Goal: Navigation & Orientation: Find specific page/section

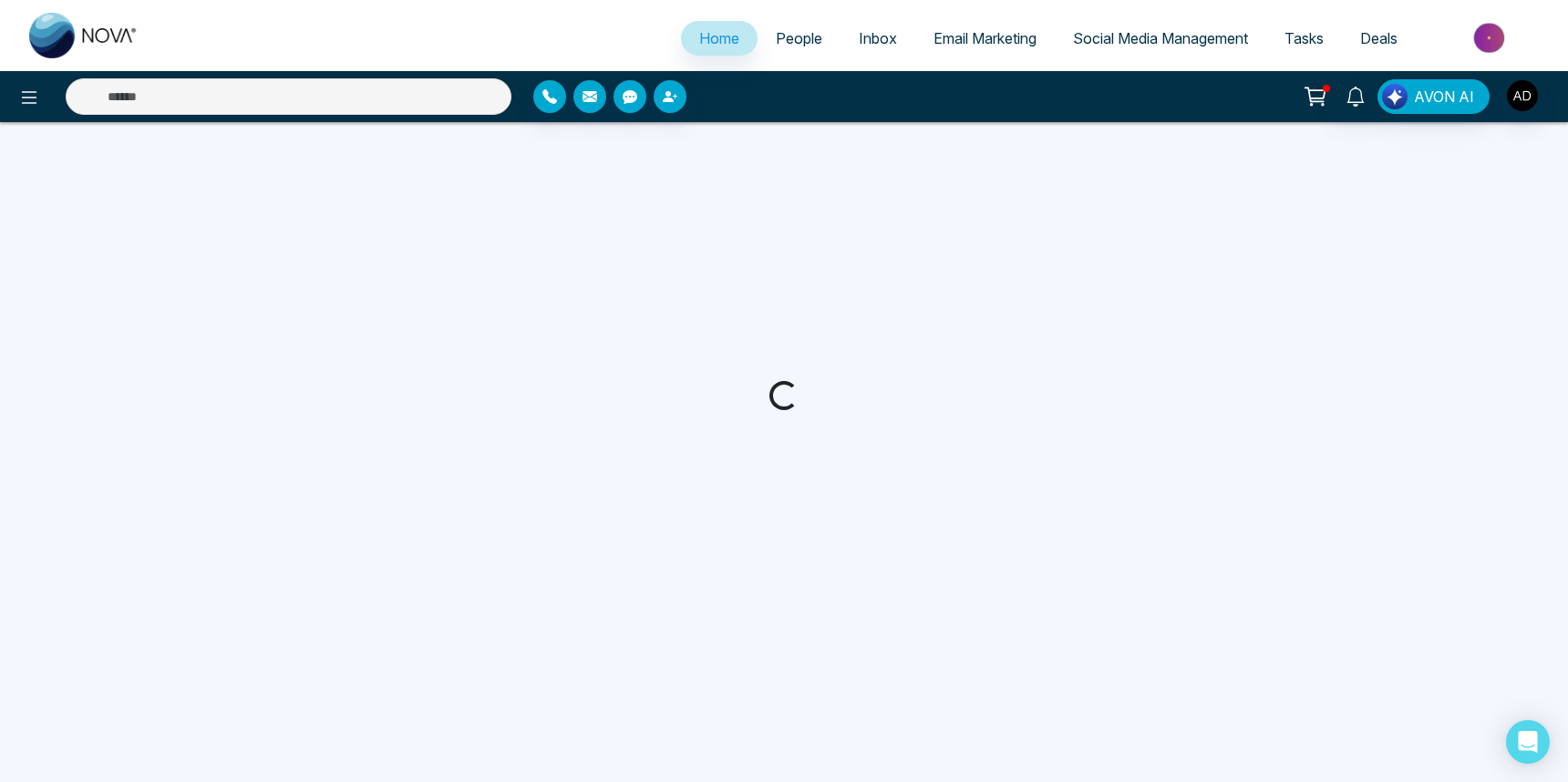
select select "*"
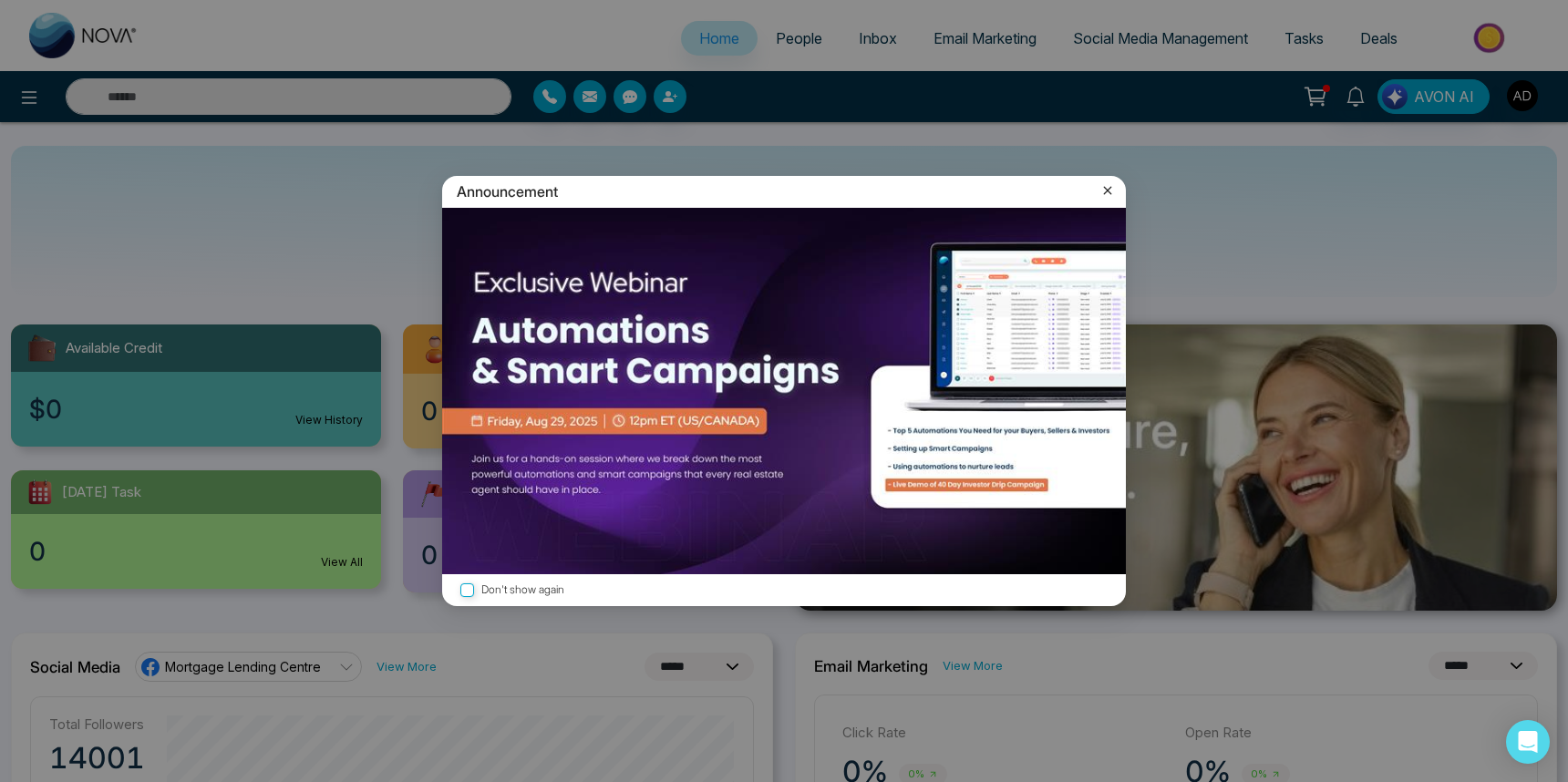
click at [1106, 191] on icon at bounding box center [1108, 191] width 9 height 9
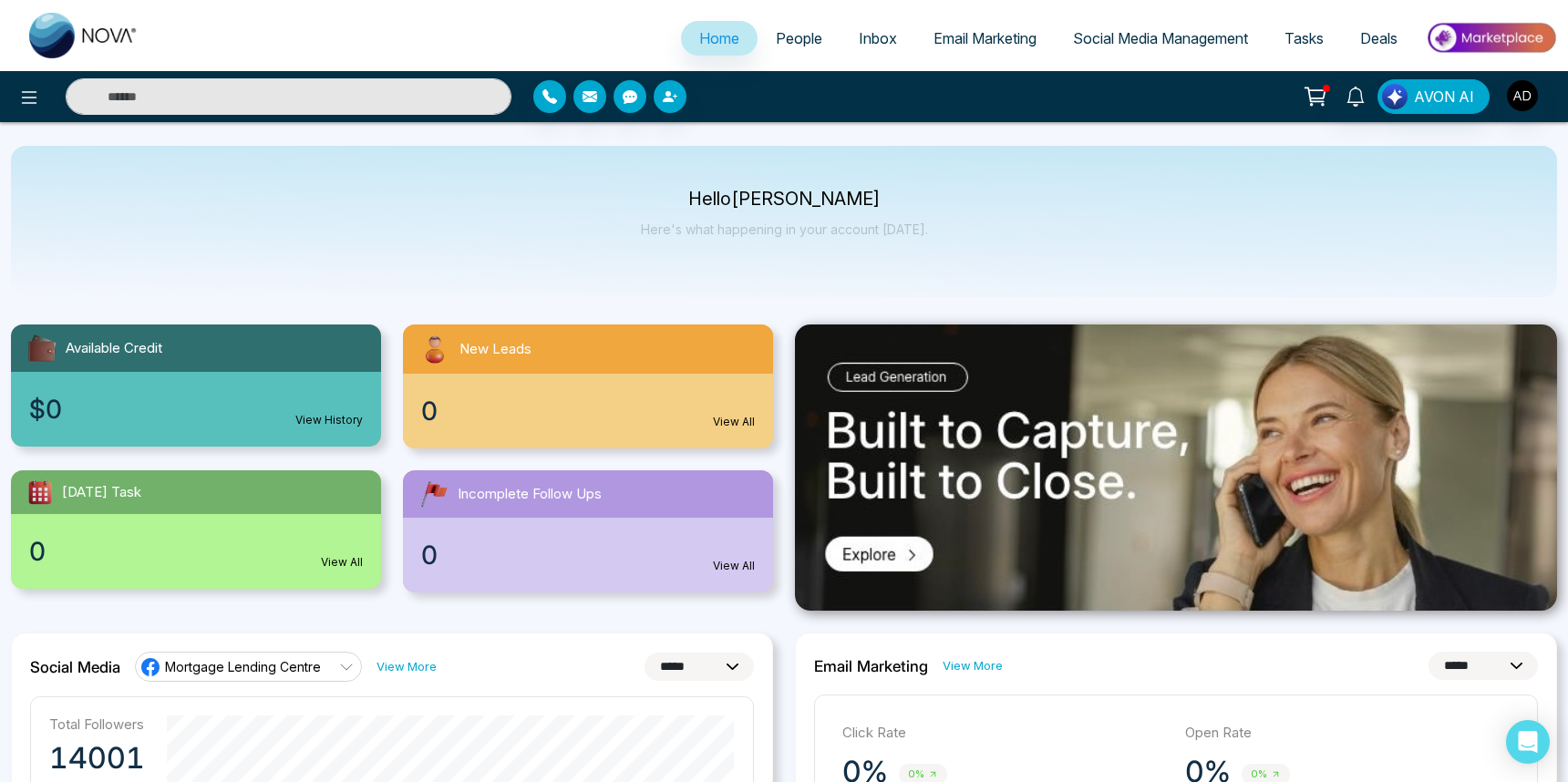
click at [799, 35] on span "People" at bounding box center [798, 38] width 47 height 18
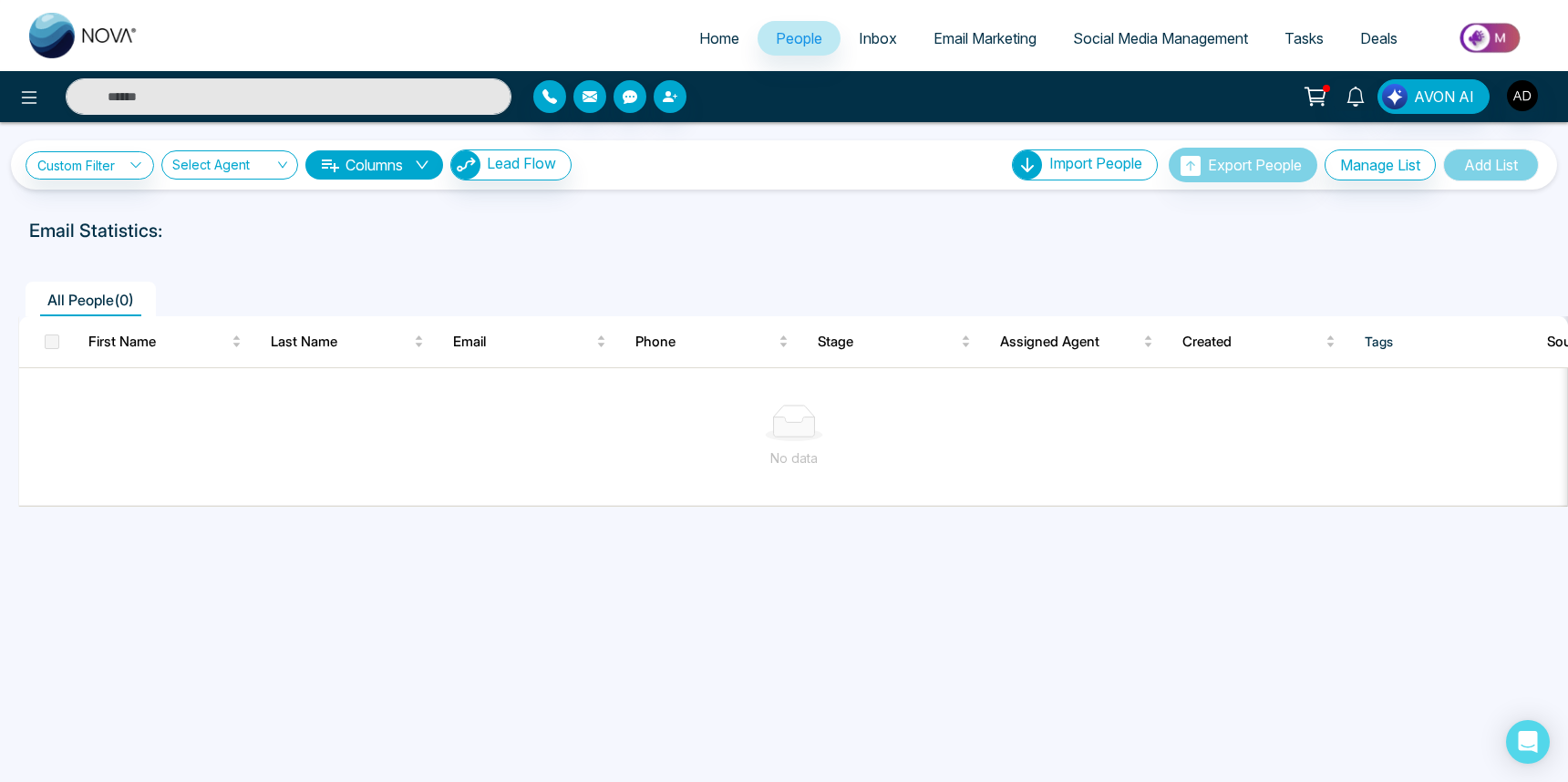
click at [719, 38] on span "Home" at bounding box center [719, 38] width 40 height 18
select select "*"
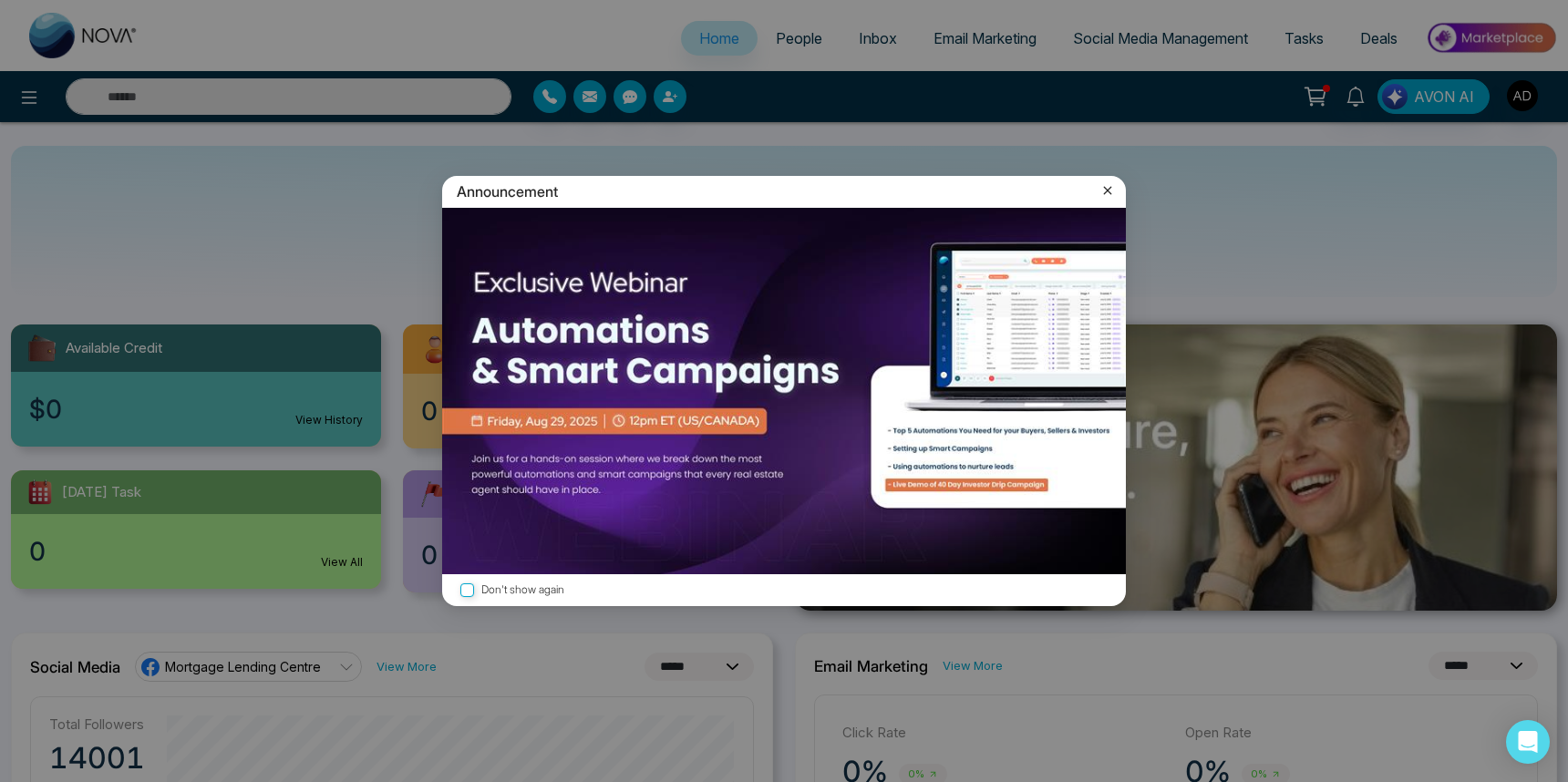
click at [1113, 186] on icon at bounding box center [1107, 190] width 18 height 18
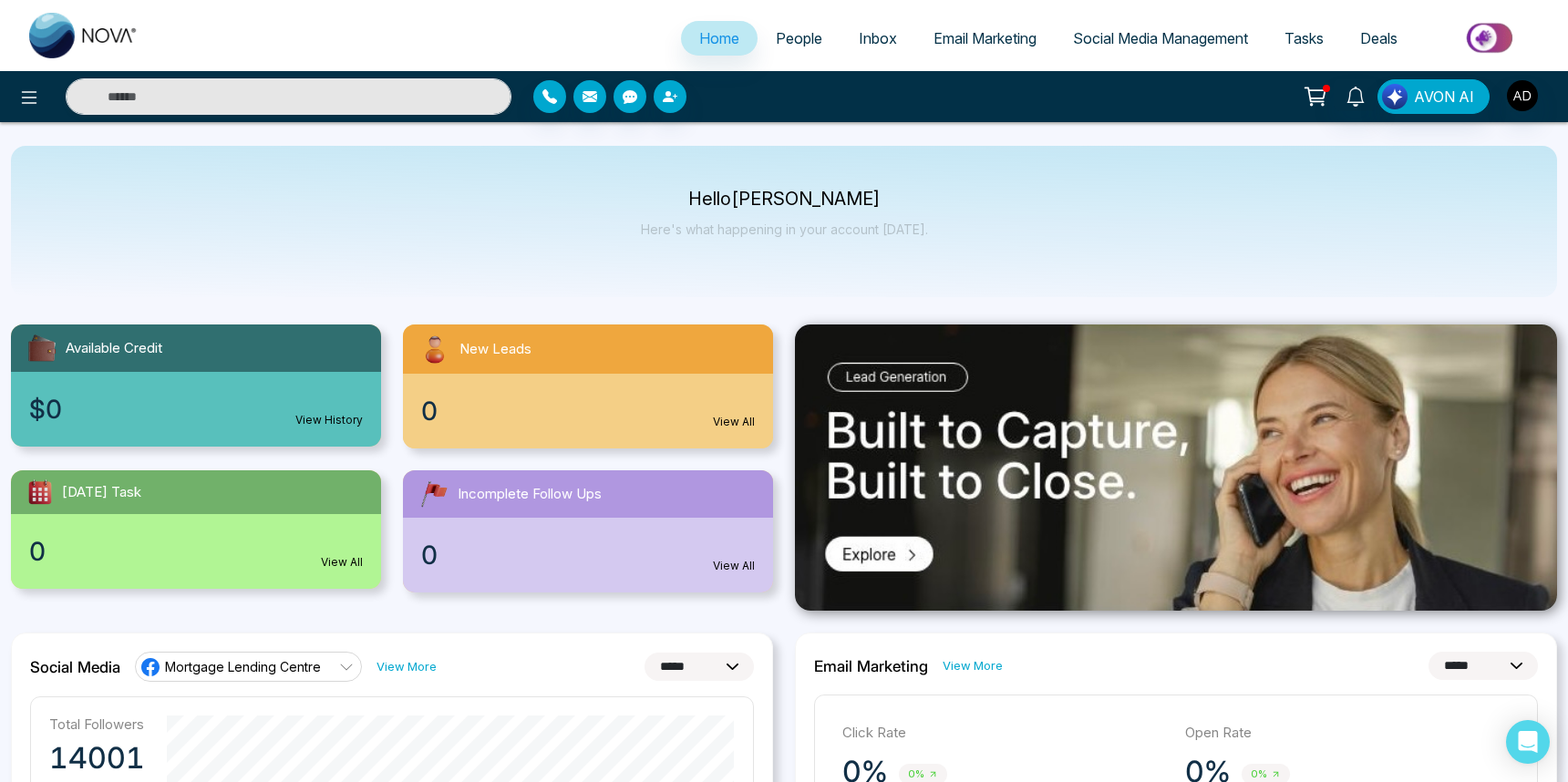
click at [1292, 44] on span "Tasks" at bounding box center [1303, 38] width 39 height 18
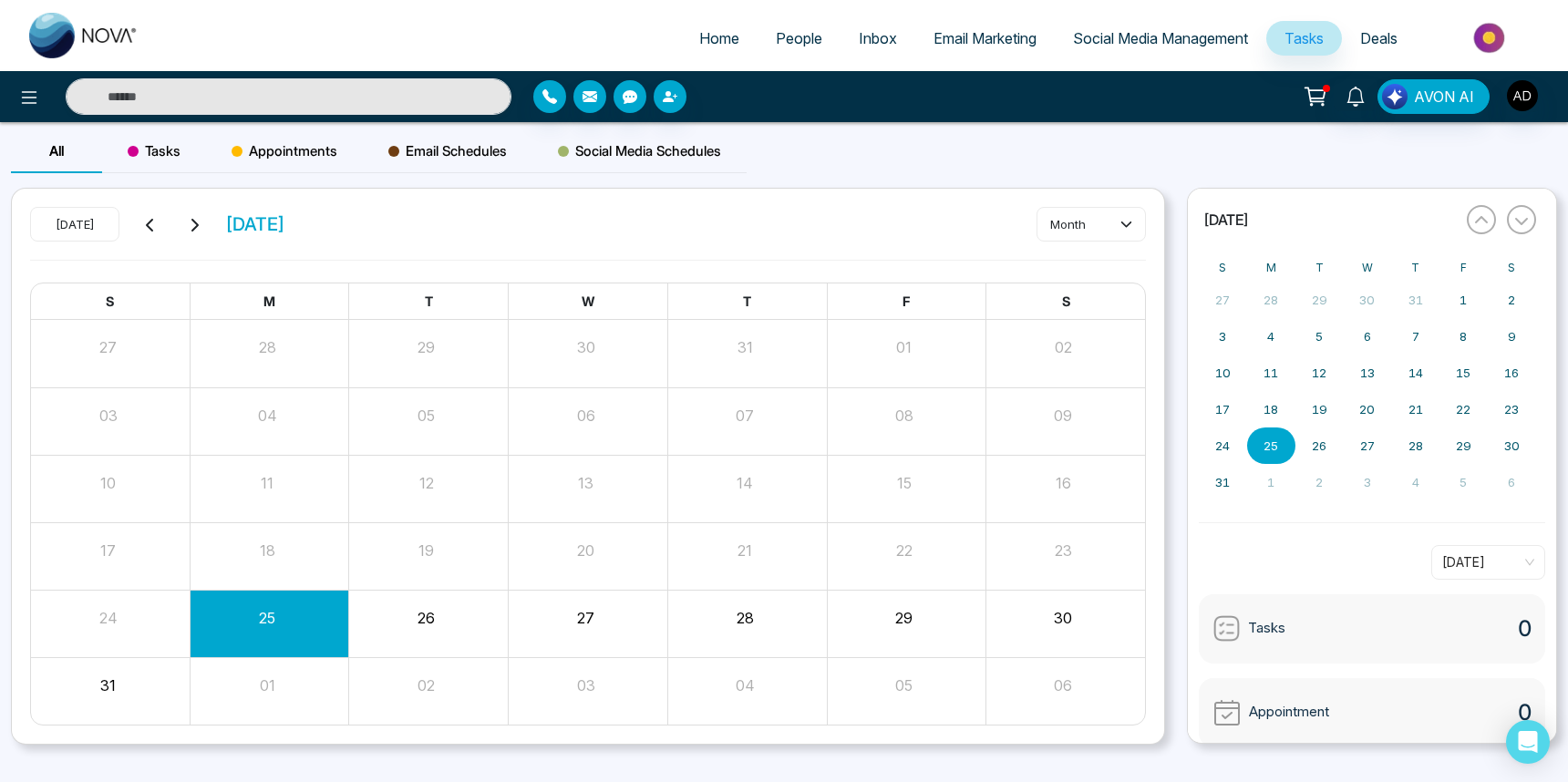
click at [1360, 42] on span "Deals" at bounding box center [1378, 38] width 37 height 18
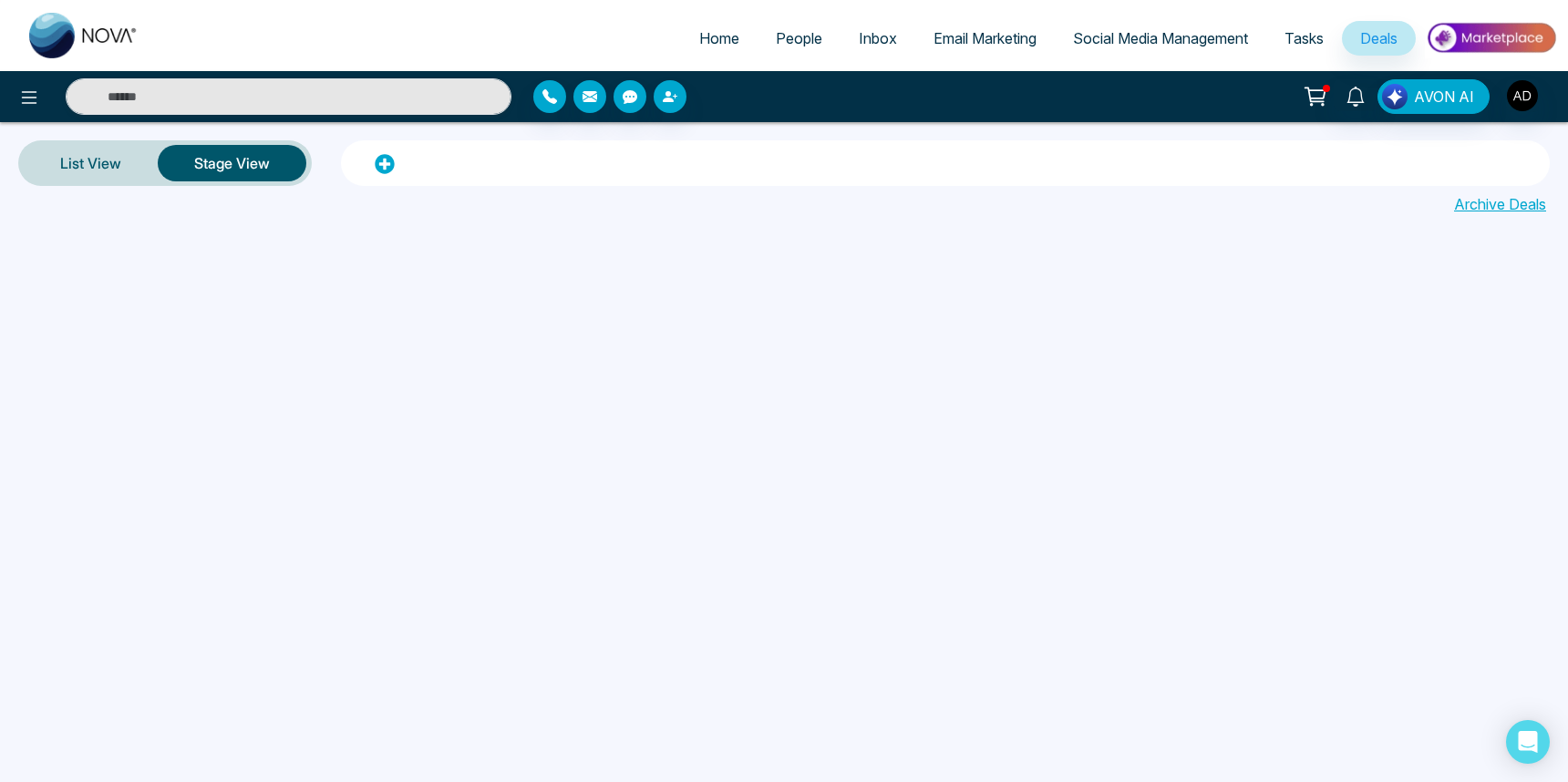
click at [1024, 39] on span "Email Marketing" at bounding box center [985, 38] width 103 height 18
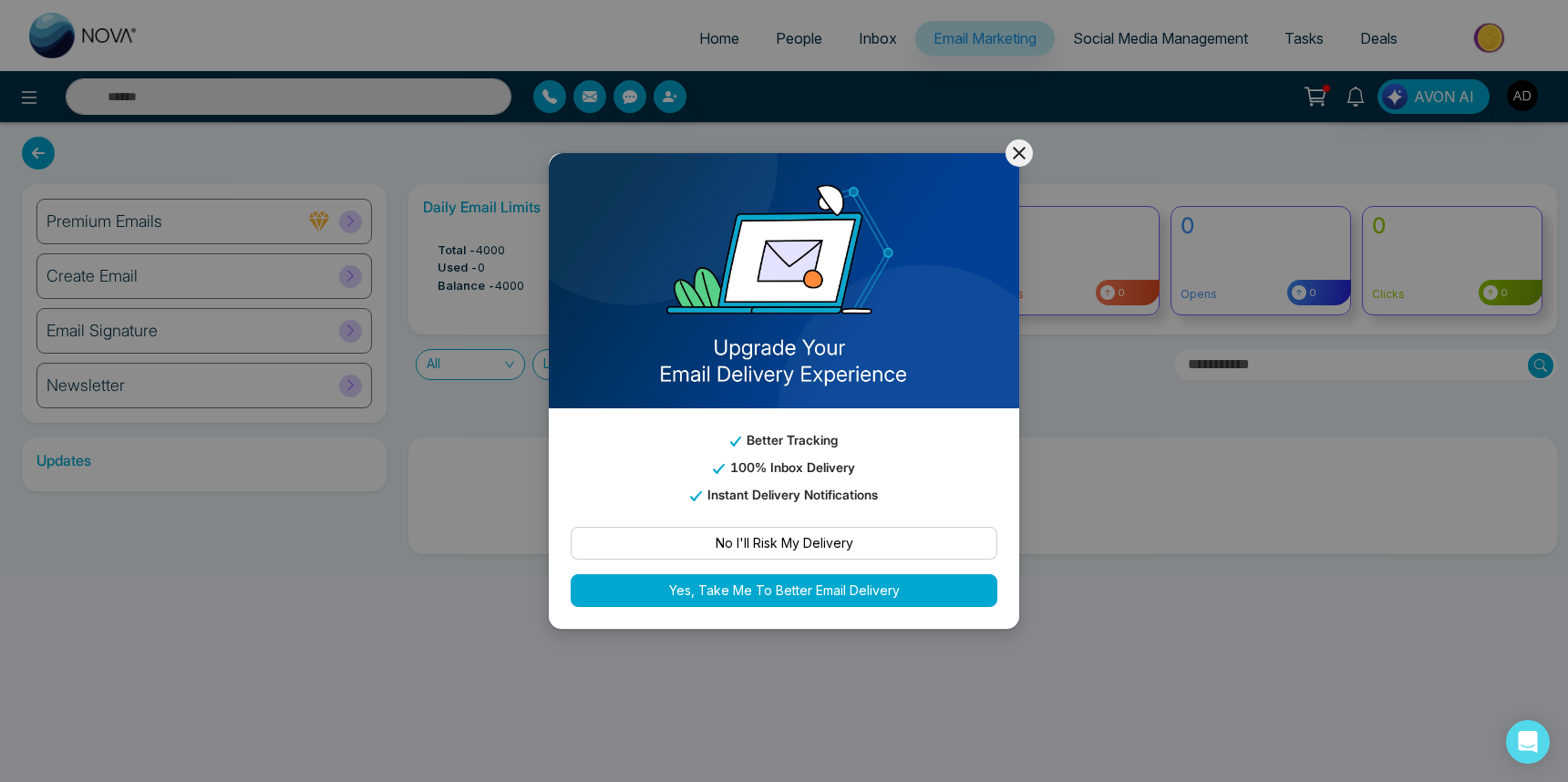
click at [1020, 144] on icon at bounding box center [1019, 153] width 22 height 22
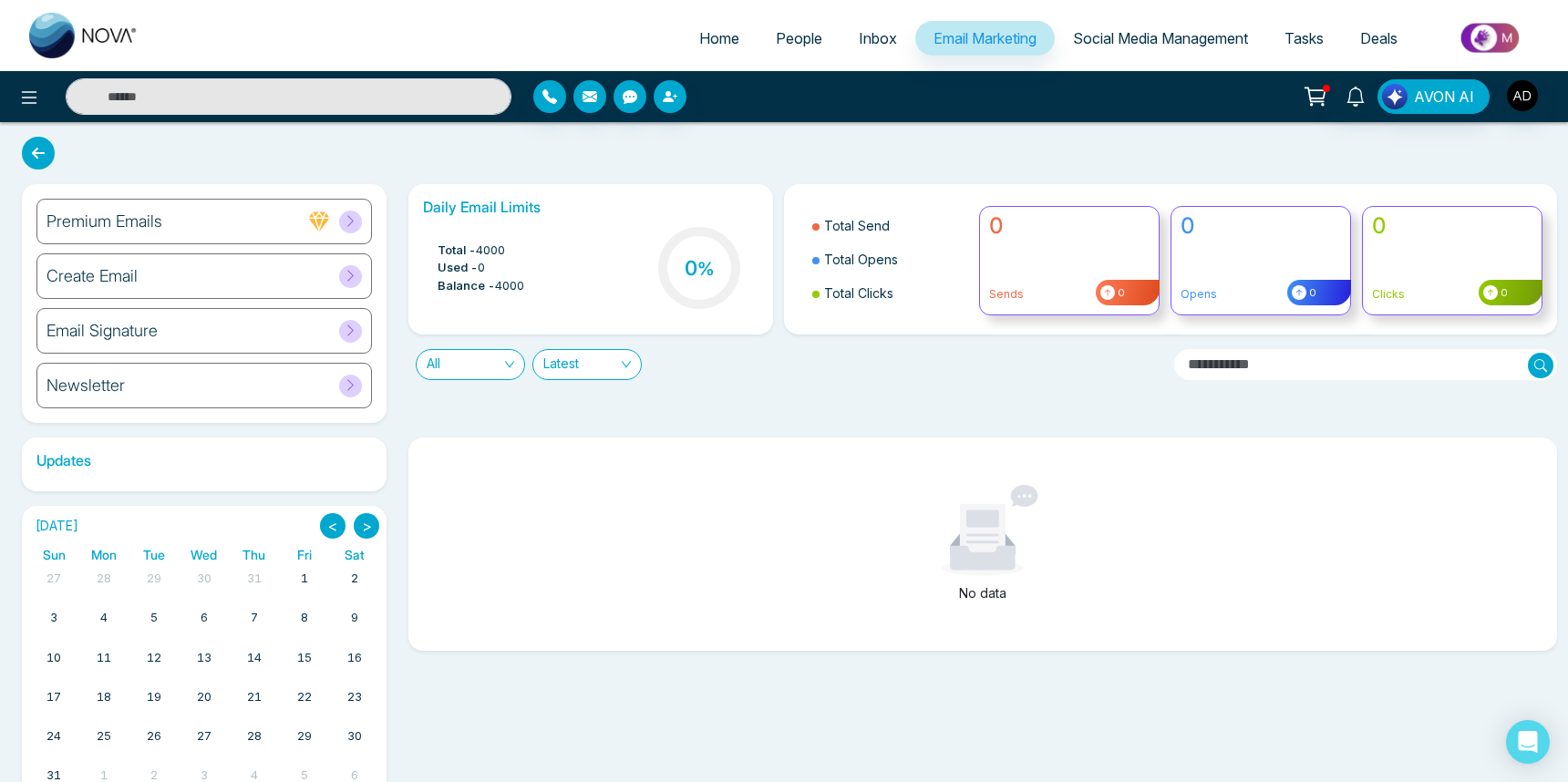
click at [1100, 48] on link "Social Media Management" at bounding box center [1160, 38] width 212 height 34
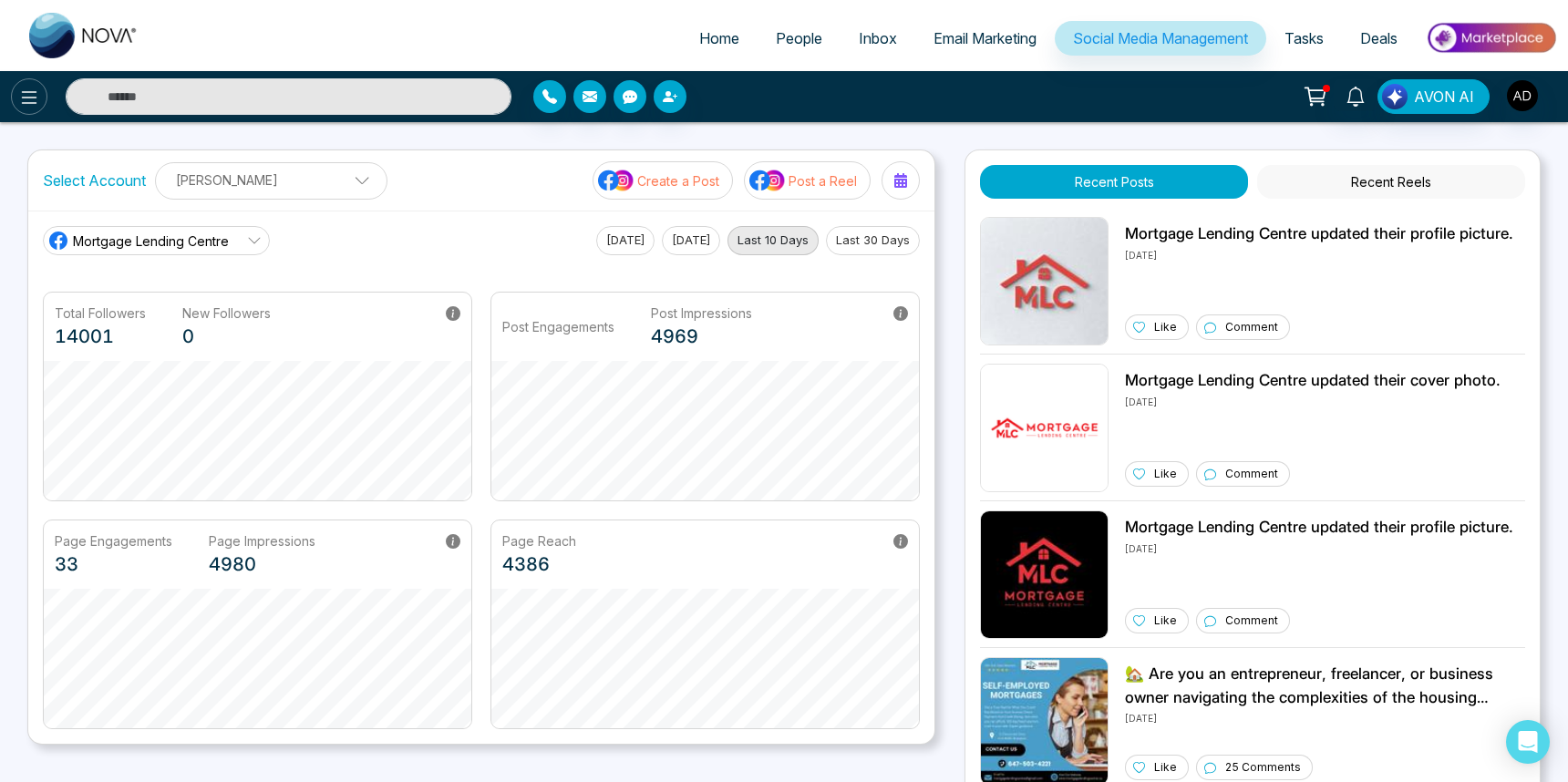
click at [28, 92] on icon at bounding box center [29, 97] width 22 height 22
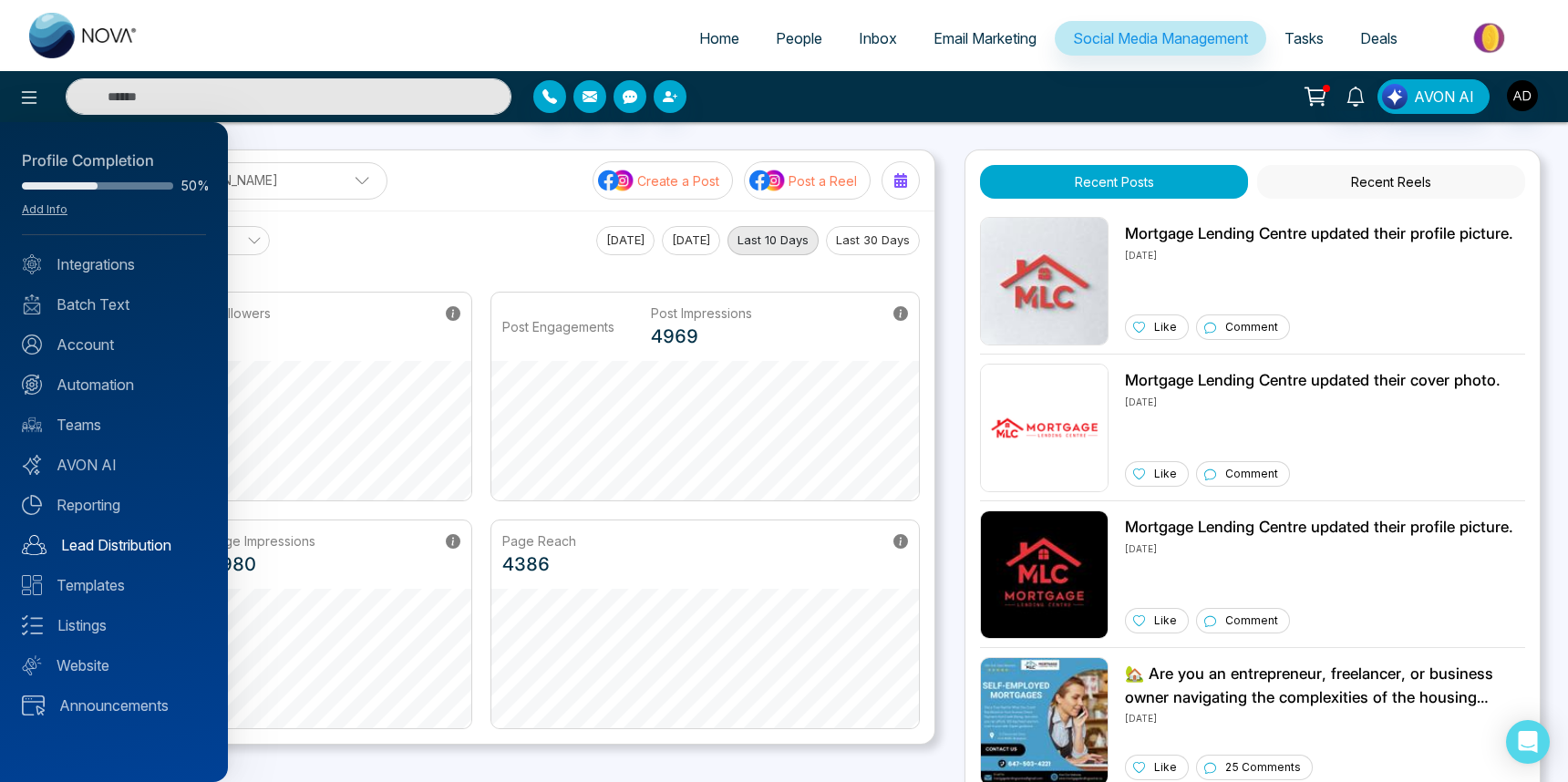
click at [102, 540] on link "Lead Distribution" at bounding box center [114, 544] width 184 height 22
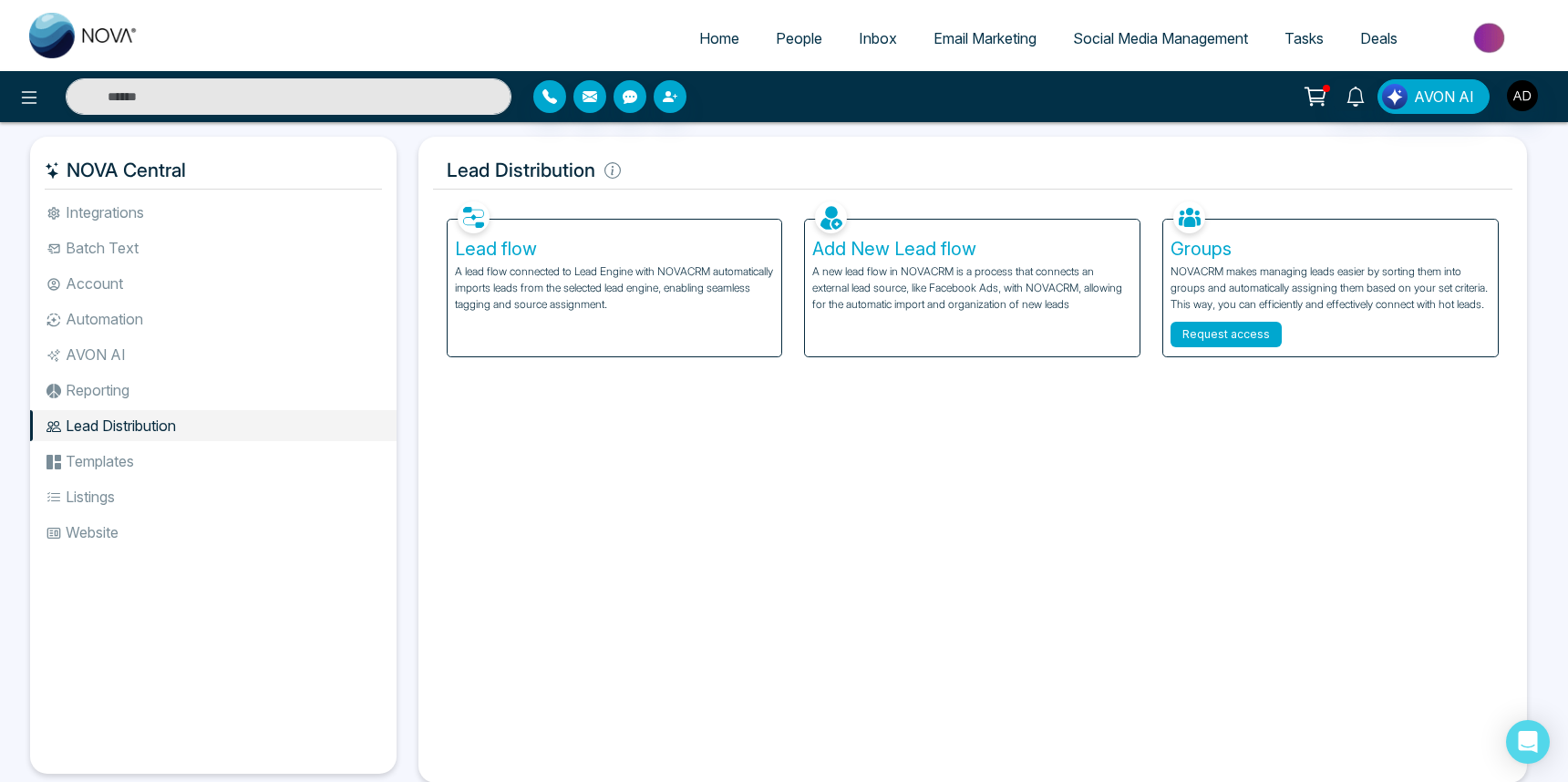
click at [1198, 347] on button "Request access" at bounding box center [1226, 334] width 111 height 26
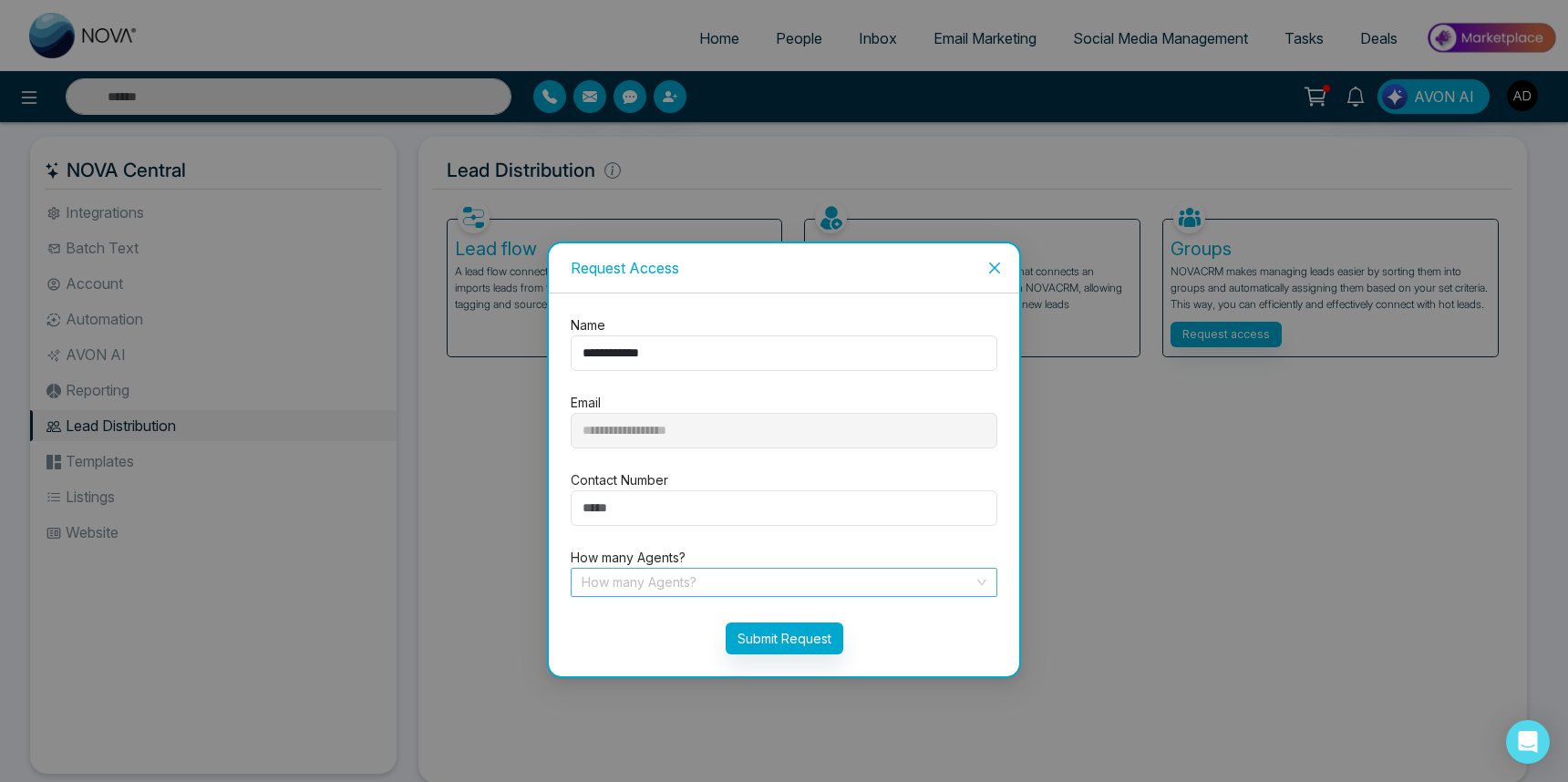
click at [658, 578] on input "search" at bounding box center [777, 582] width 392 height 28
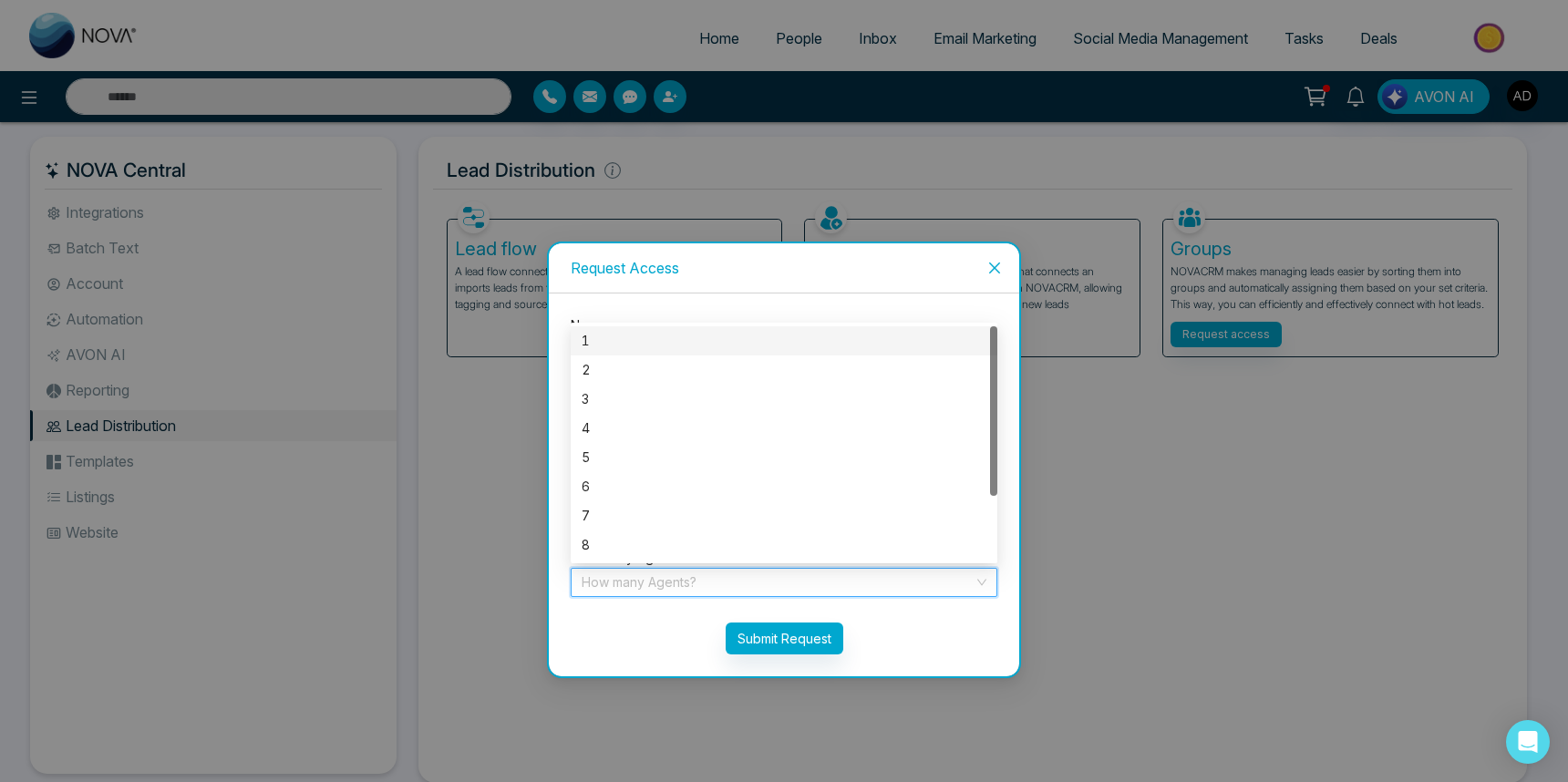
click at [611, 676] on div "**********" at bounding box center [783, 459] width 474 height 436
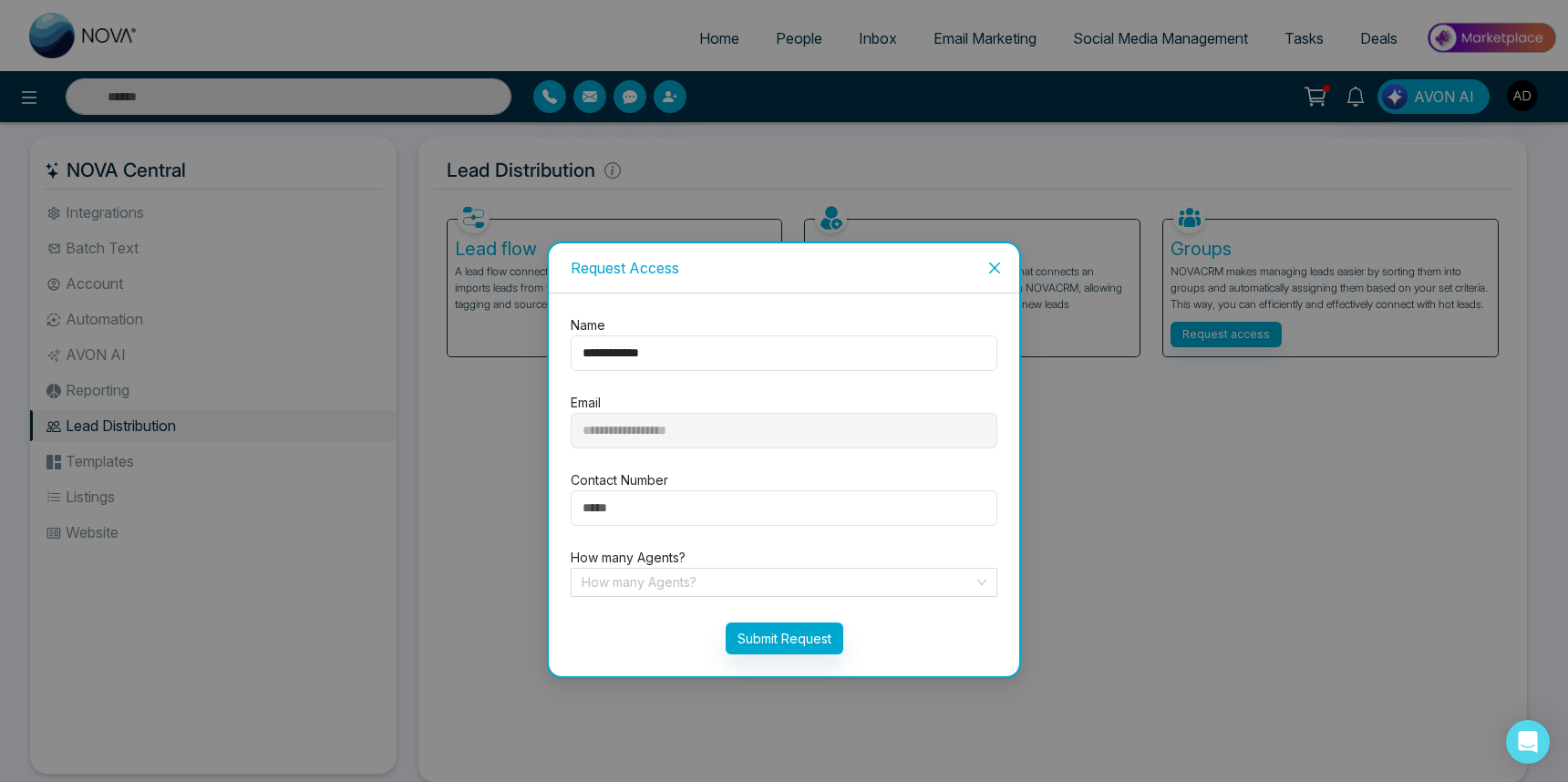
click at [616, 699] on div "**********" at bounding box center [784, 391] width 1568 height 782
click at [992, 261] on icon "close" at bounding box center [994, 267] width 14 height 14
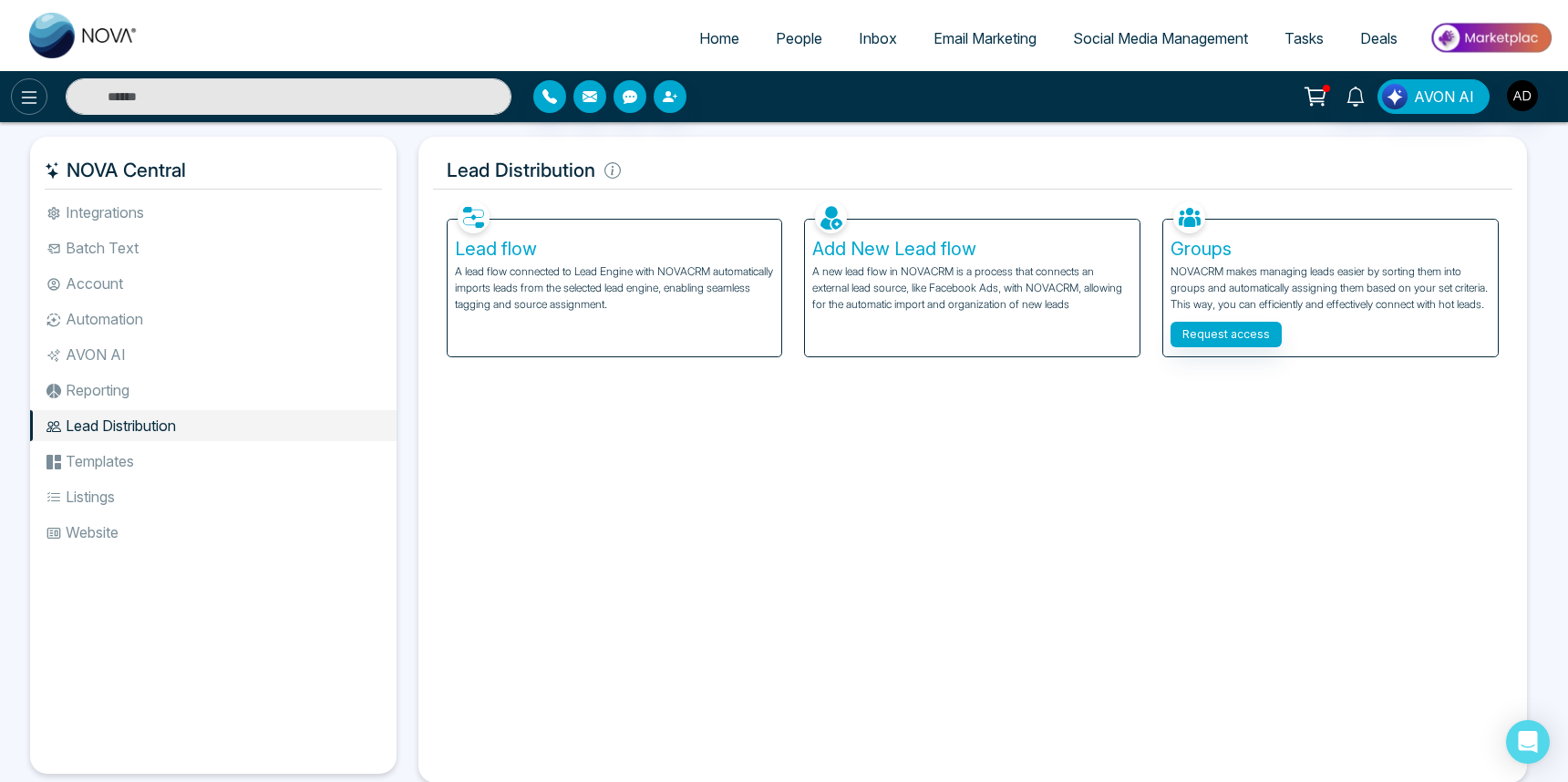
click at [32, 91] on icon at bounding box center [29, 97] width 15 height 12
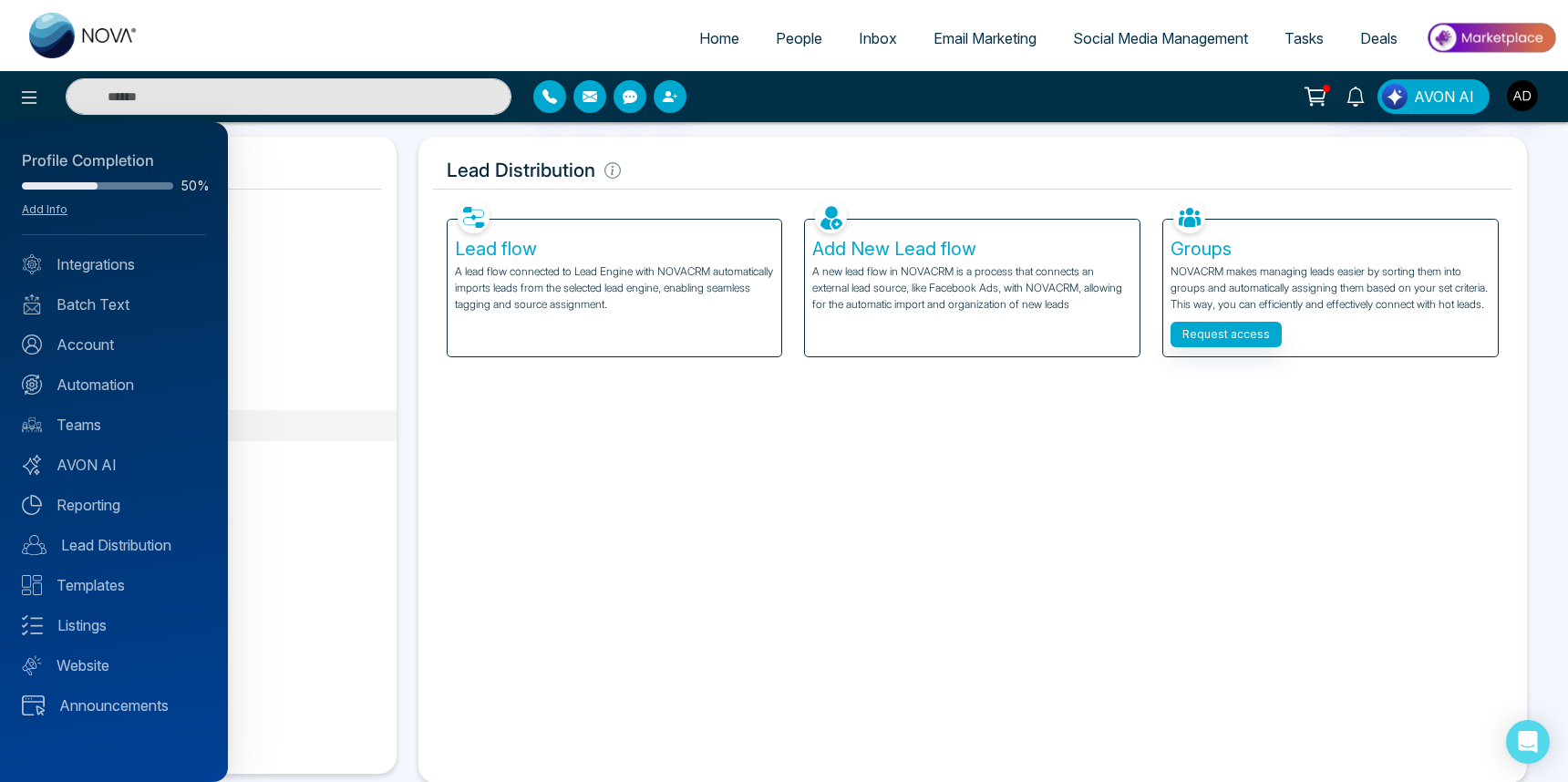
click at [704, 50] on div at bounding box center [784, 391] width 1568 height 782
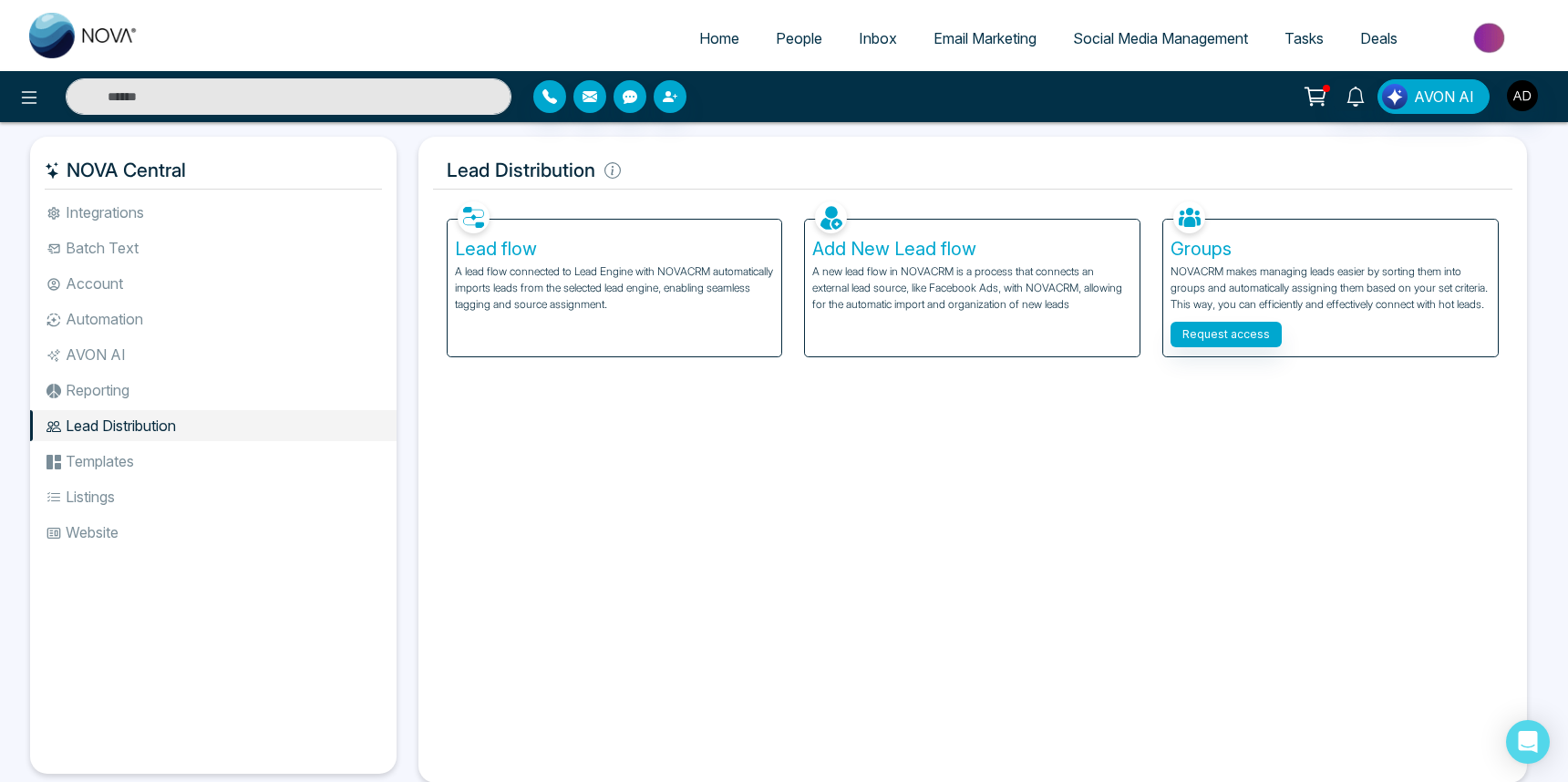
click at [702, 40] on span "Home" at bounding box center [719, 38] width 40 height 18
select select "*"
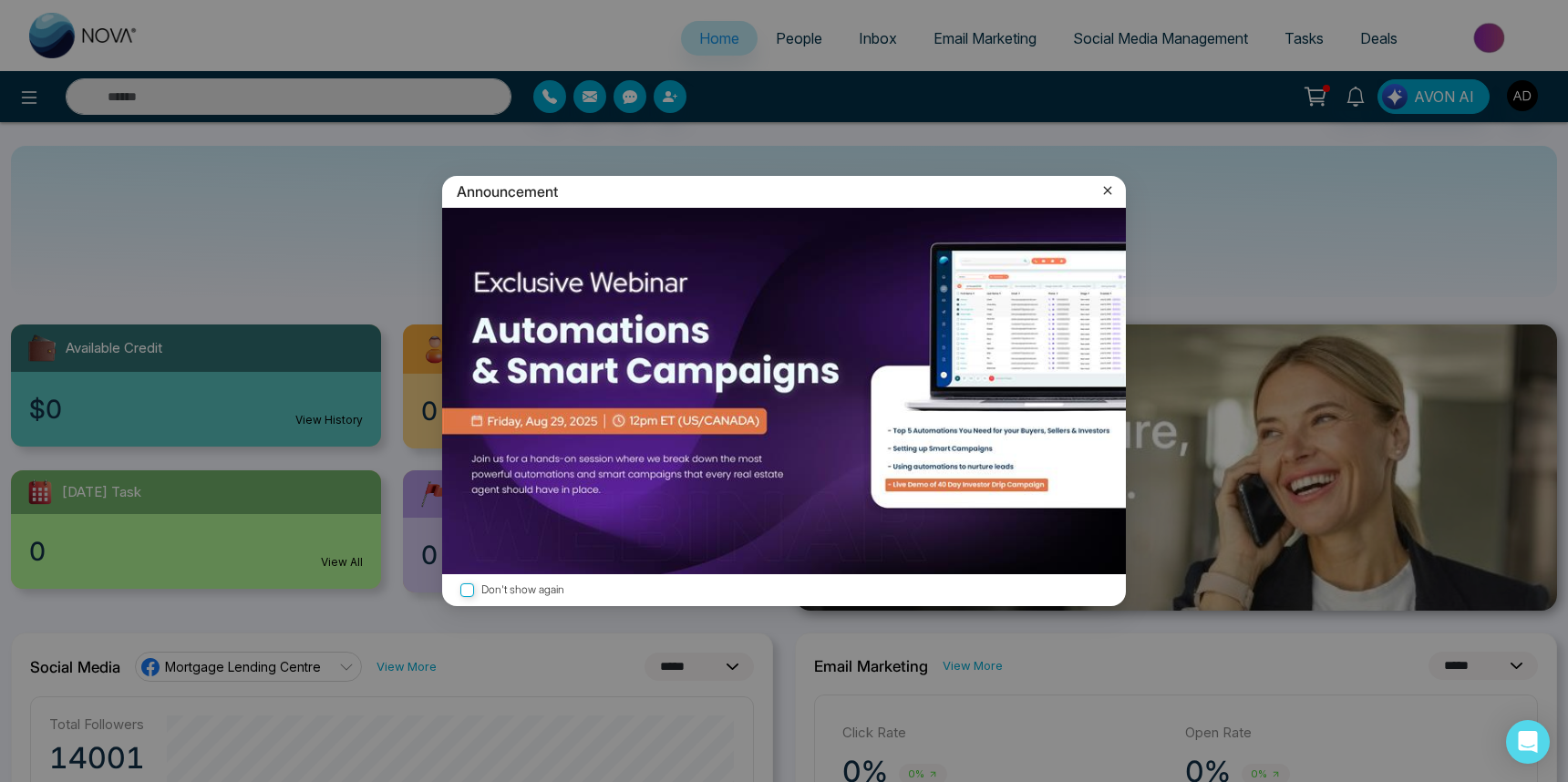
click at [1109, 184] on icon at bounding box center [1107, 190] width 18 height 18
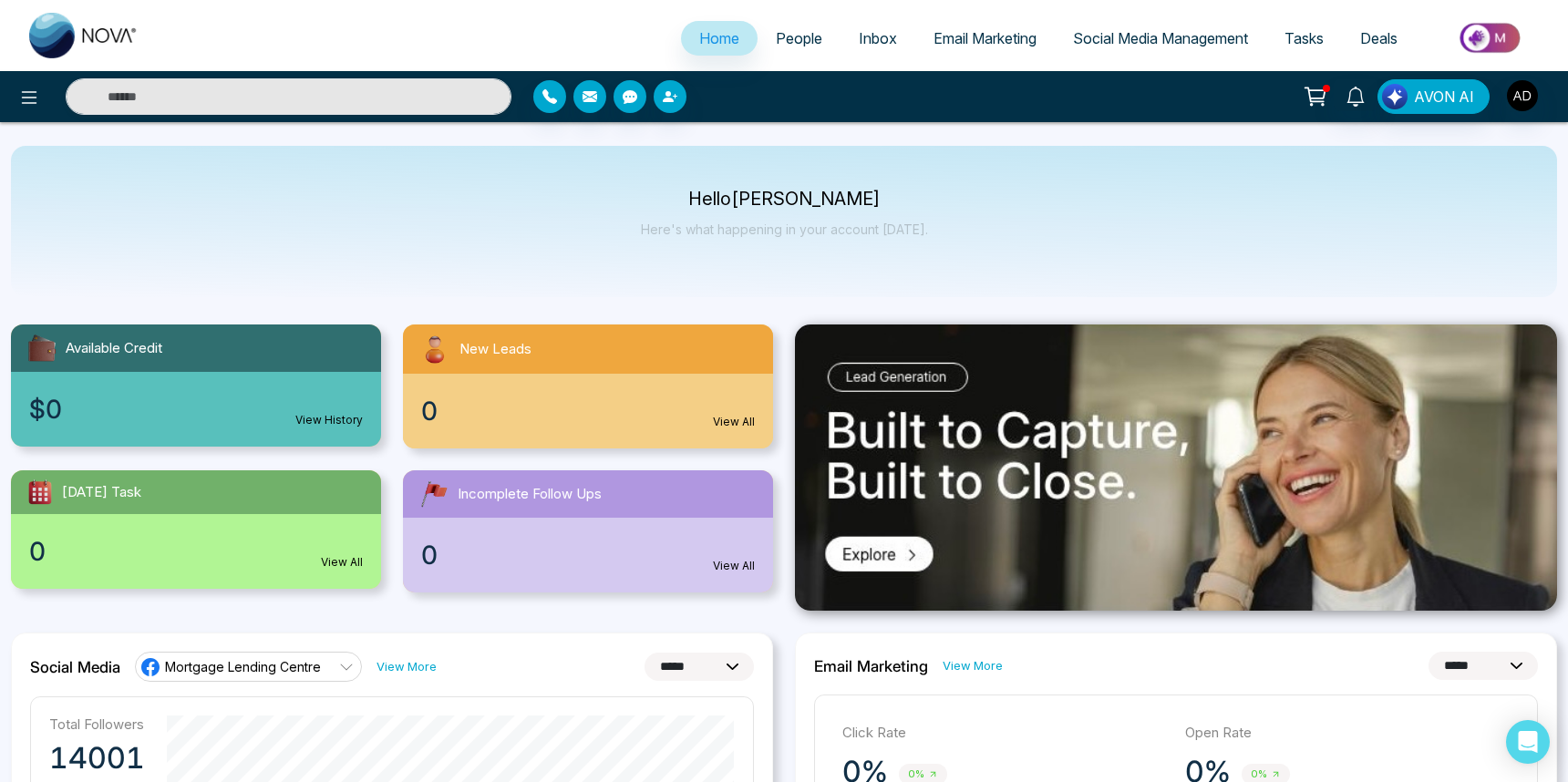
click at [601, 365] on div "New Leads" at bounding box center [587, 349] width 370 height 49
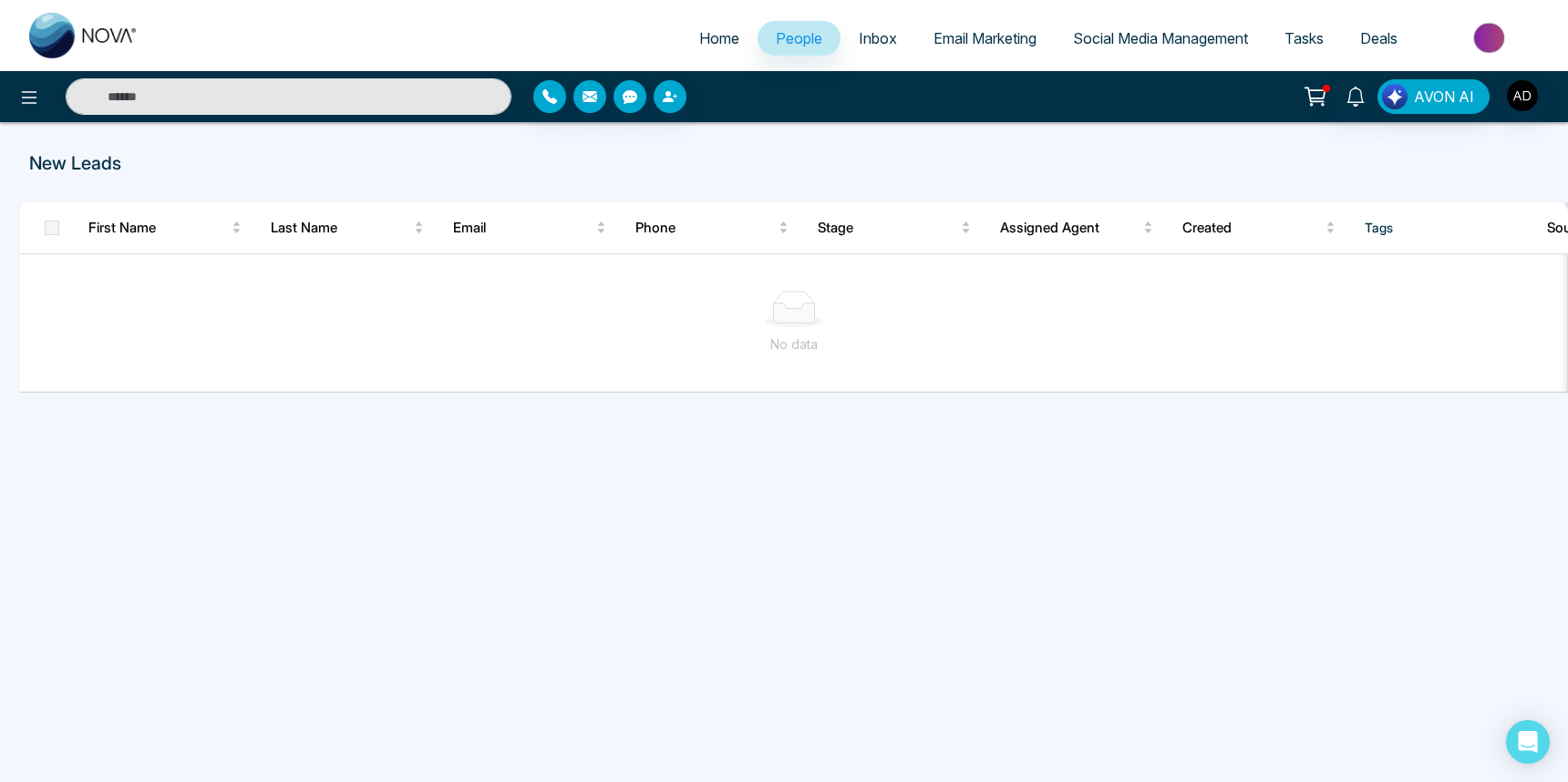
click at [859, 39] on span "Inbox" at bounding box center [878, 38] width 38 height 18
